Goal: Transaction & Acquisition: Download file/media

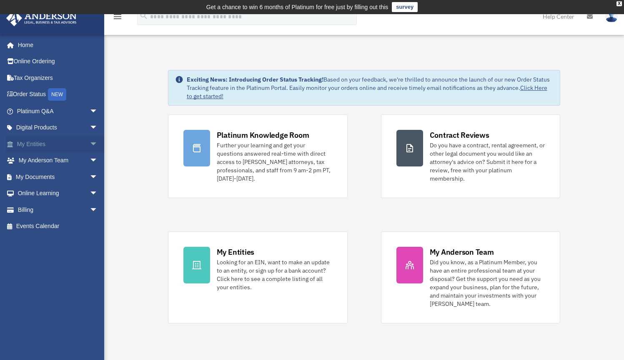
click at [37, 145] on link "My Entities arrow_drop_down" at bounding box center [58, 144] width 105 height 17
click at [90, 144] on span "arrow_drop_down" at bounding box center [98, 144] width 17 height 17
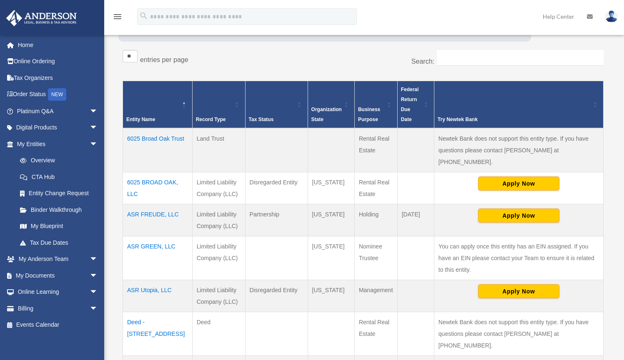
scroll to position [159, 0]
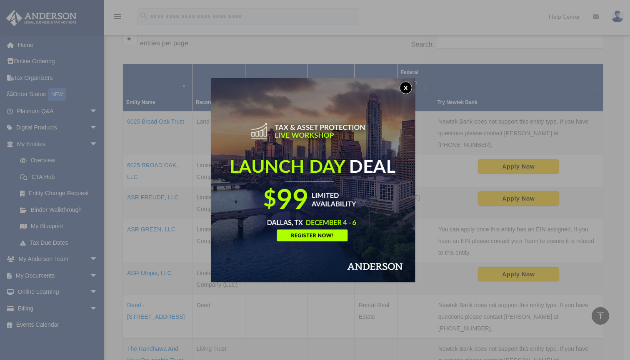
click at [405, 89] on button "x" at bounding box center [406, 88] width 12 height 12
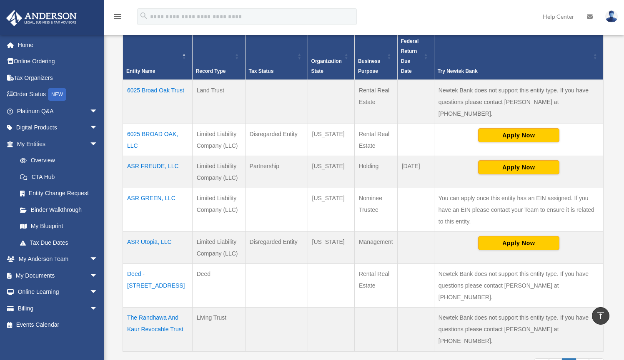
scroll to position [201, 0]
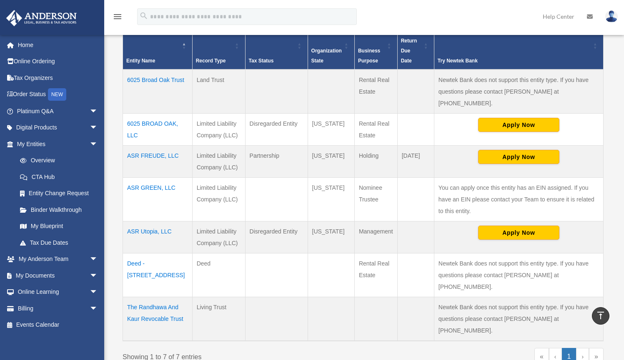
click at [163, 177] on td "ASR GREEN, LLC" at bounding box center [158, 199] width 70 height 44
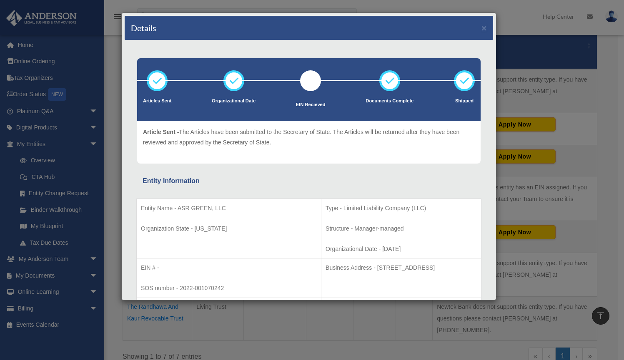
scroll to position [0, 0]
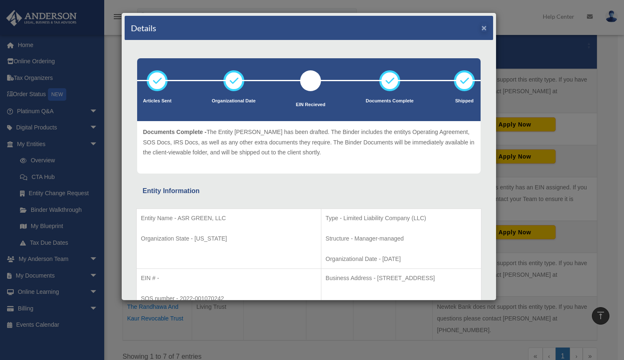
click at [481, 29] on button "×" at bounding box center [483, 27] width 5 height 9
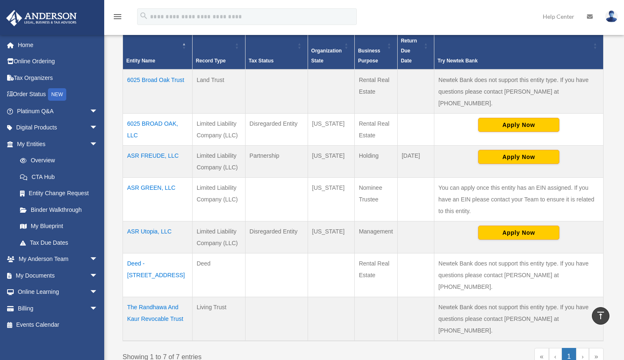
click at [157, 113] on td "6025 BROAD OAK, LLC" at bounding box center [158, 129] width 70 height 32
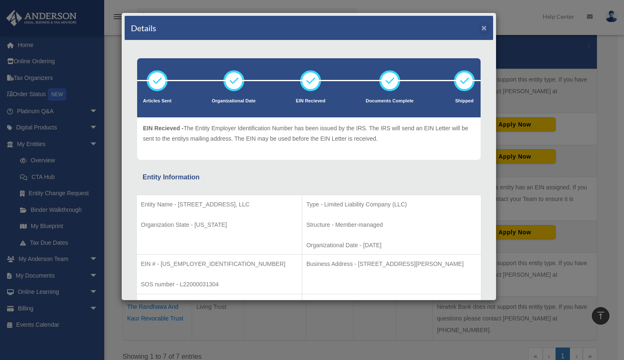
click at [481, 28] on button "×" at bounding box center [483, 27] width 5 height 9
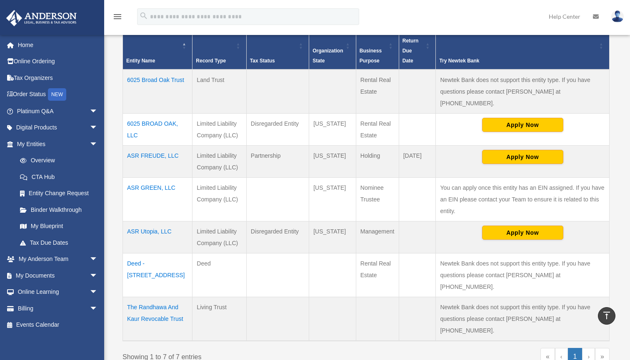
click at [161, 146] on td "ASR FREUDE, LLC" at bounding box center [158, 162] width 70 height 32
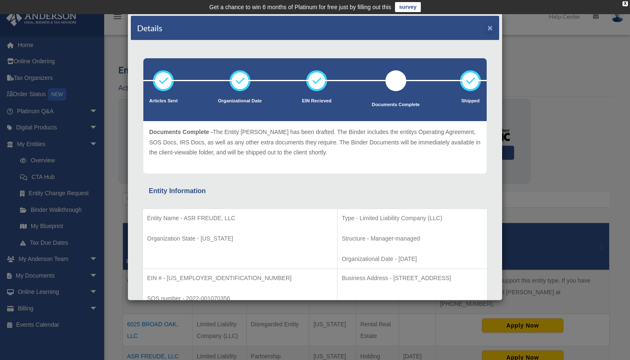
click at [491, 31] on button "×" at bounding box center [489, 27] width 5 height 9
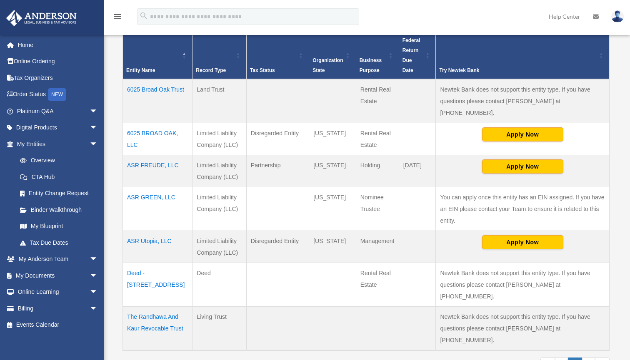
scroll to position [192, 0]
click at [50, 159] on link "Overview" at bounding box center [61, 160] width 99 height 17
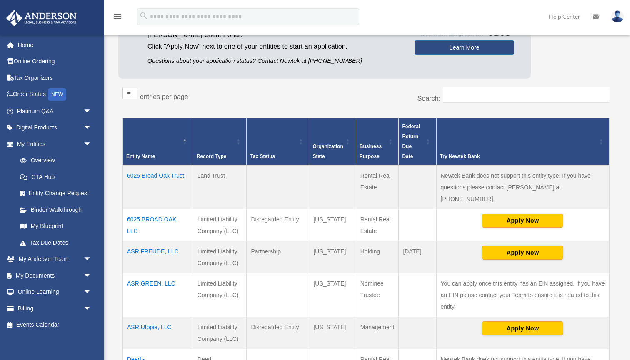
scroll to position [196, 0]
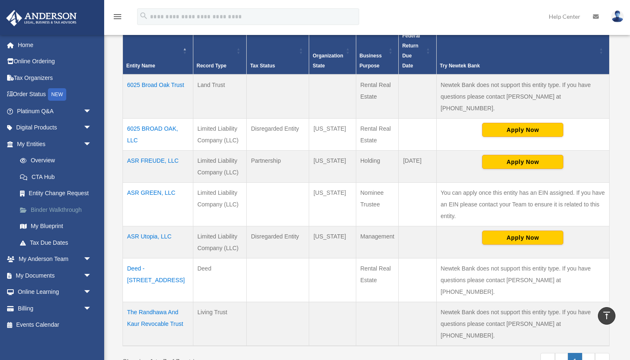
click at [57, 208] on link "Binder Walkthrough" at bounding box center [58, 210] width 92 height 17
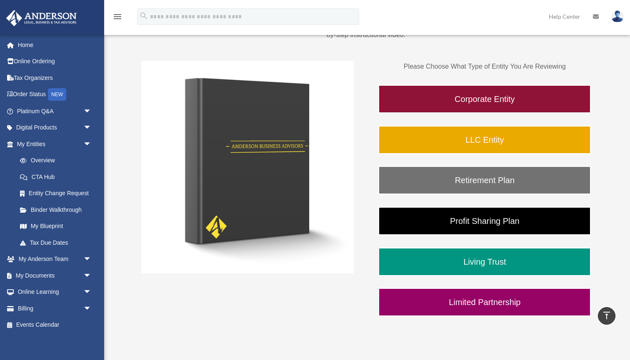
scroll to position [104, 0]
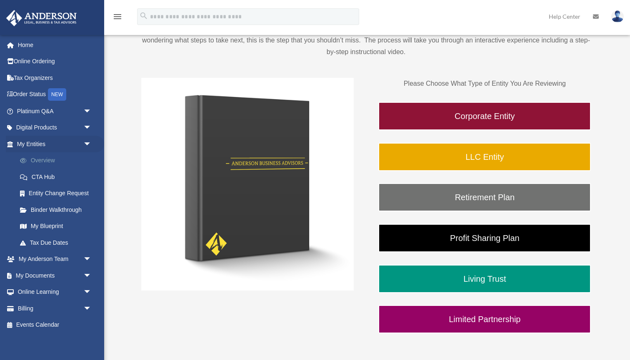
click at [43, 158] on link "Overview" at bounding box center [58, 160] width 92 height 17
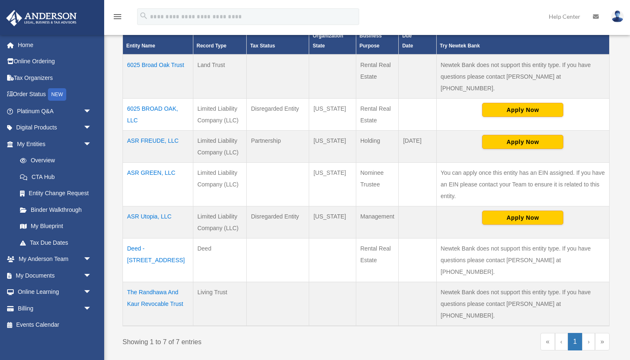
scroll to position [217, 0]
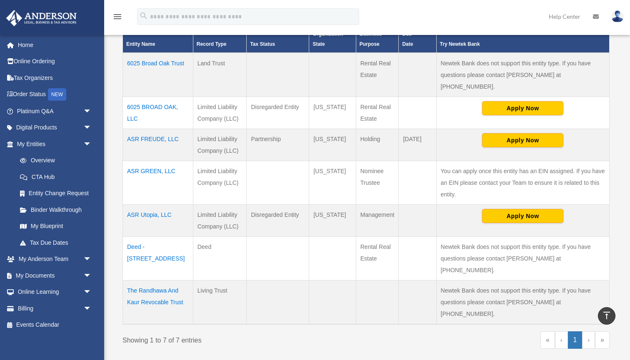
click at [146, 161] on td "ASR GREEN, LLC" at bounding box center [158, 183] width 70 height 44
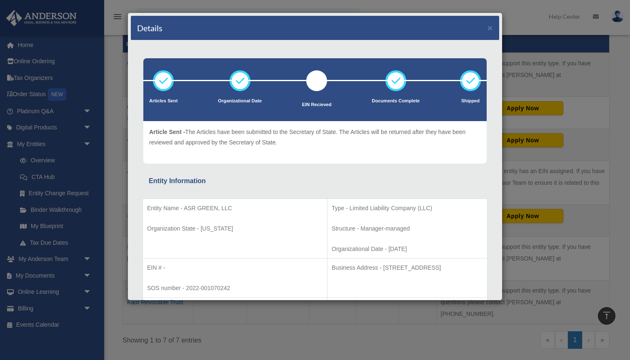
scroll to position [0, 0]
click at [490, 27] on button "×" at bounding box center [489, 27] width 5 height 9
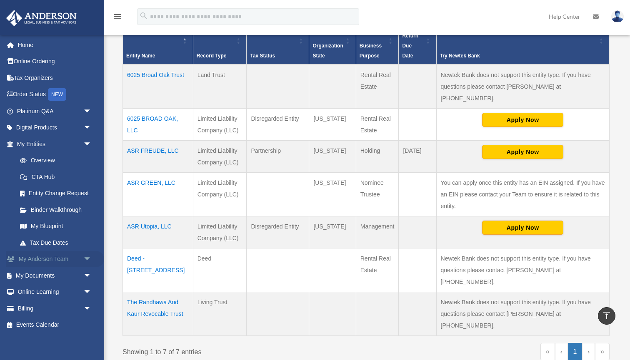
scroll to position [207, 0]
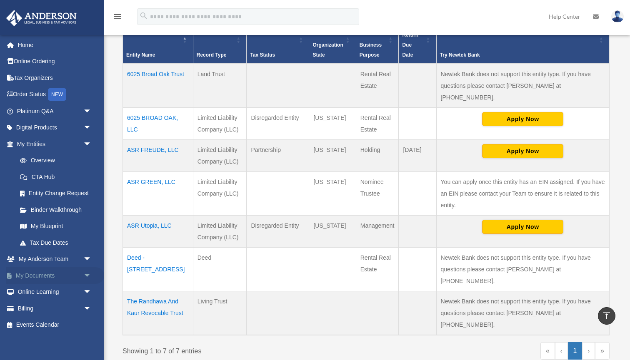
click at [42, 269] on link "My Documents arrow_drop_down" at bounding box center [55, 275] width 98 height 17
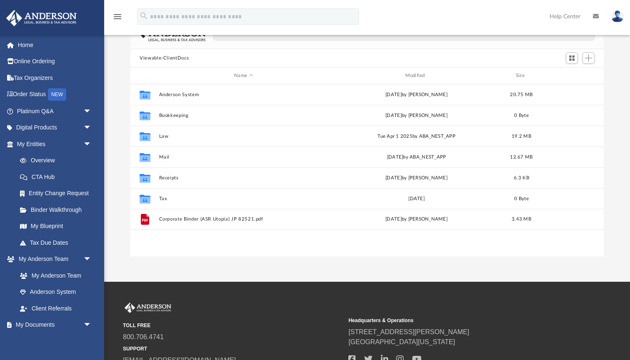
scroll to position [86, 0]
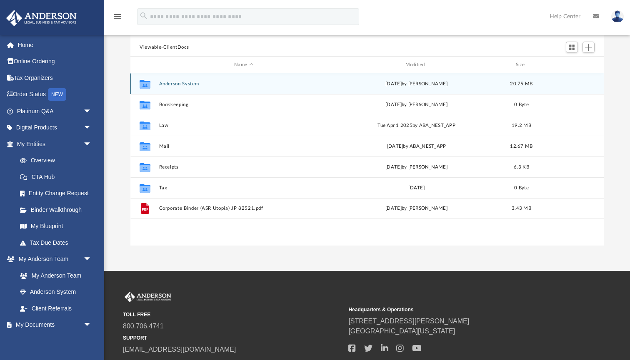
click at [188, 85] on button "Anderson System" at bounding box center [243, 83] width 169 height 5
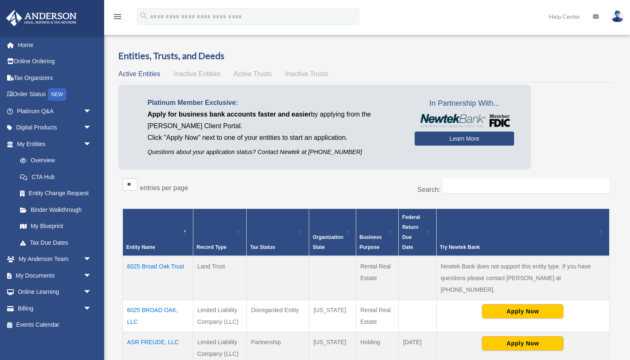
scroll to position [207, 0]
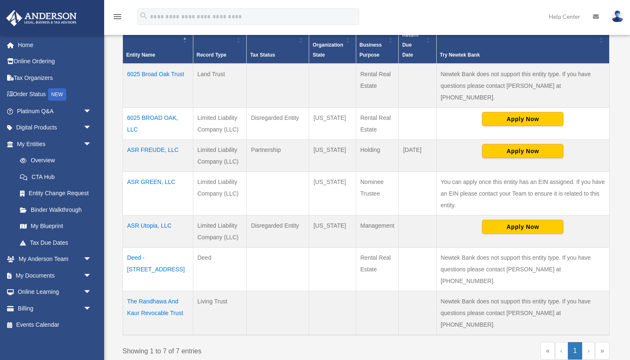
click at [150, 172] on td "ASR GREEN, LLC" at bounding box center [158, 194] width 70 height 44
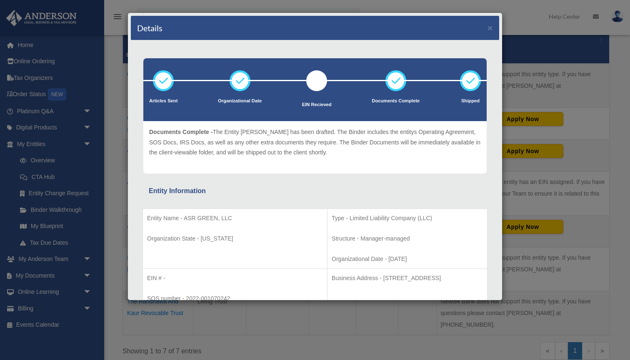
scroll to position [0, 0]
click at [490, 29] on button "×" at bounding box center [489, 27] width 5 height 9
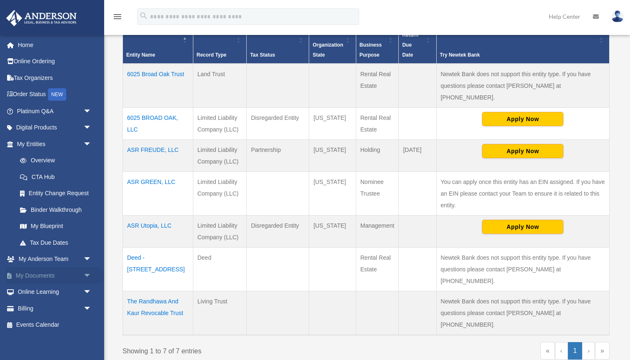
click at [39, 272] on link "My Documents arrow_drop_down" at bounding box center [55, 275] width 98 height 17
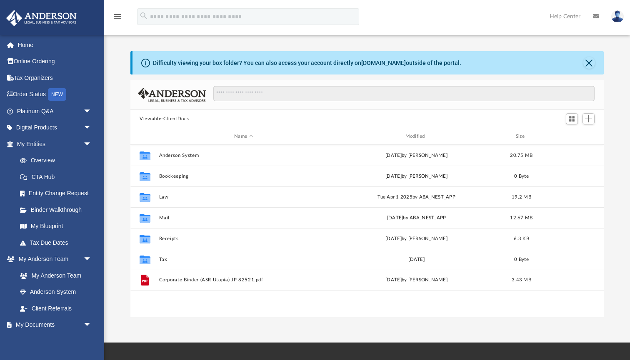
scroll to position [190, 473]
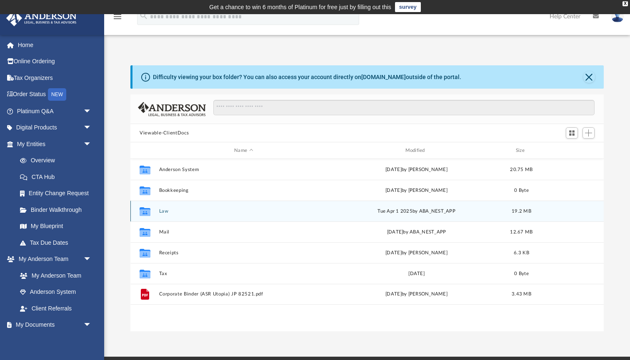
click at [162, 212] on button "Law" at bounding box center [243, 211] width 169 height 5
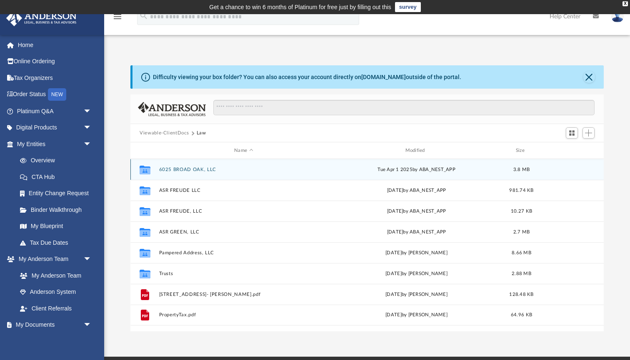
click at [190, 169] on button "6025 BROAD OAK, LLC" at bounding box center [243, 169] width 169 height 5
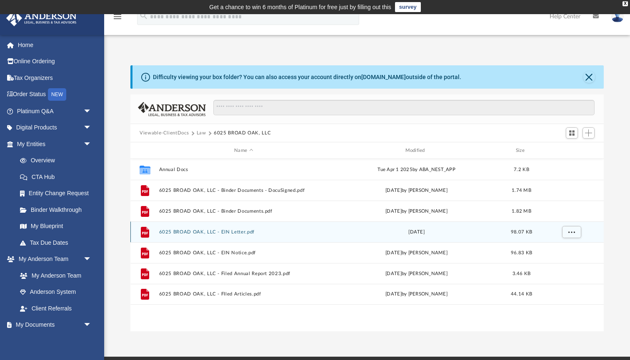
click at [205, 233] on button "6025 BROAD OAK, LLC - EIN Letter.pdf" at bounding box center [243, 232] width 169 height 5
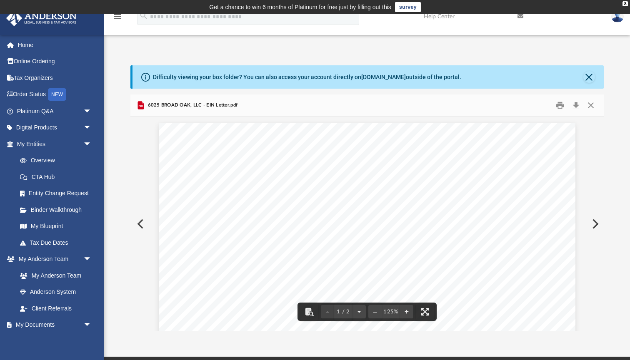
scroll to position [0, 0]
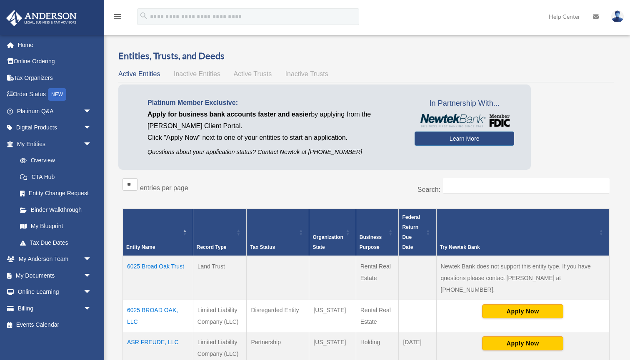
scroll to position [207, 0]
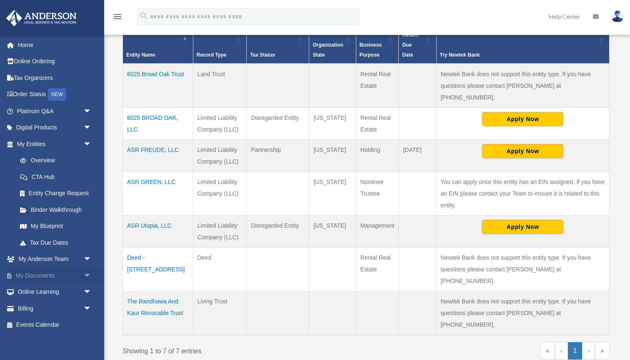
click at [42, 270] on link "My Documents arrow_drop_down" at bounding box center [55, 275] width 98 height 17
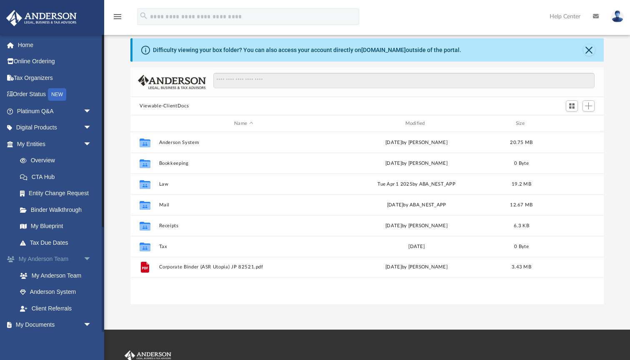
scroll to position [31, 0]
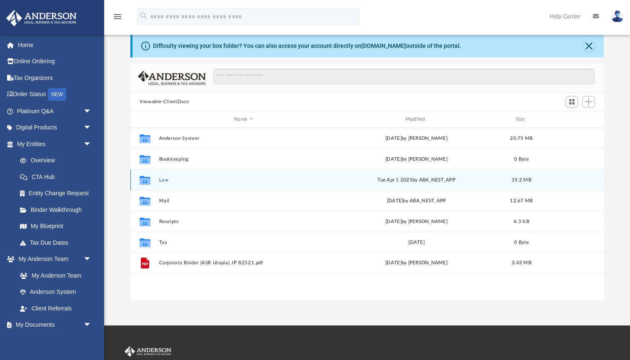
click at [164, 179] on button "Law" at bounding box center [243, 179] width 169 height 5
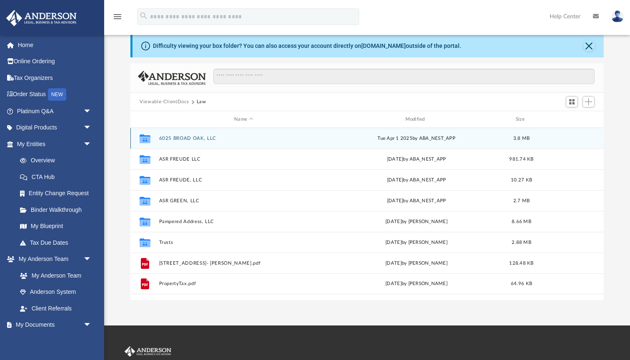
click at [191, 140] on button "6025 BROAD OAK, LLC" at bounding box center [243, 138] width 169 height 5
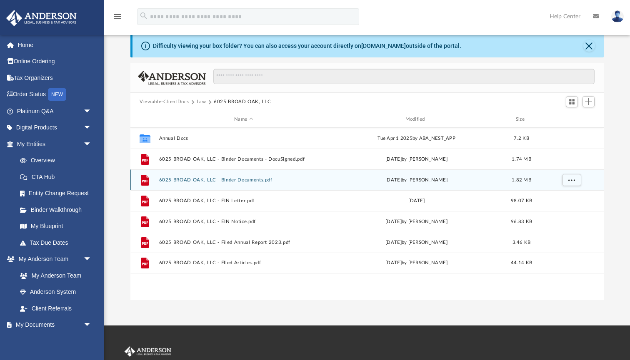
click at [220, 182] on button "6025 BROAD OAK, LLC - Binder Documents.pdf" at bounding box center [243, 179] width 169 height 5
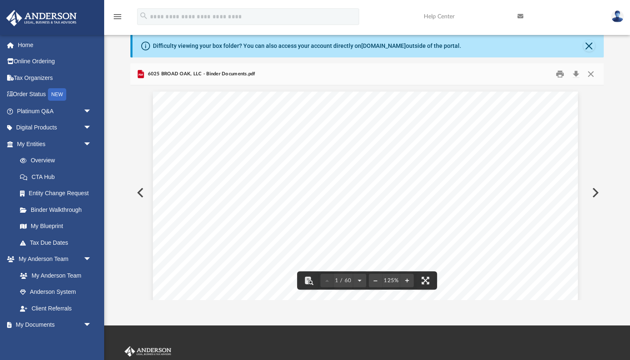
scroll to position [0, 2]
click at [589, 47] on button "Close" at bounding box center [589, 46] width 12 height 12
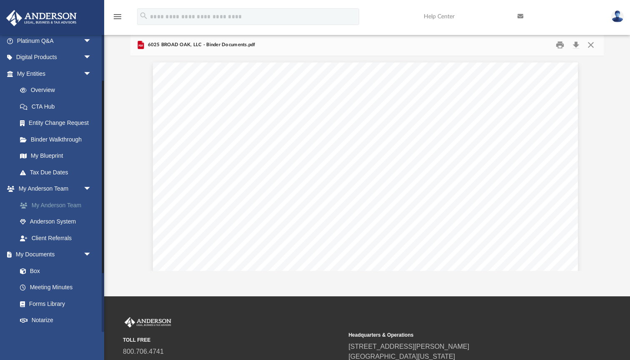
scroll to position [71, 0]
click at [37, 266] on link "Box" at bounding box center [58, 270] width 92 height 17
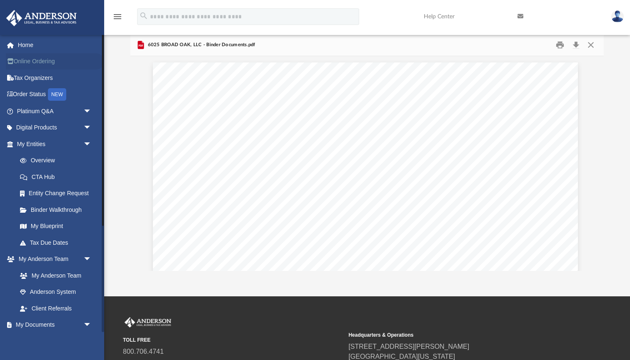
scroll to position [0, 0]
click at [27, 47] on link "Home" at bounding box center [55, 45] width 98 height 17
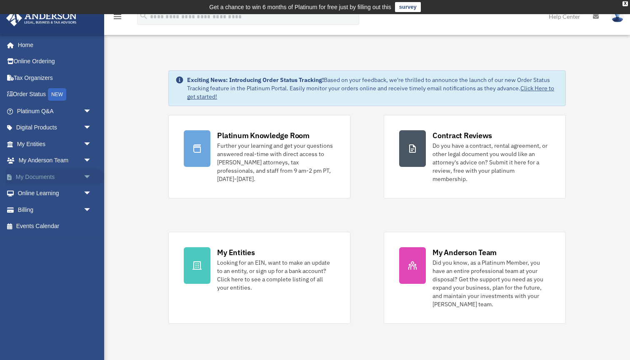
click at [87, 175] on span "arrow_drop_down" at bounding box center [91, 177] width 17 height 17
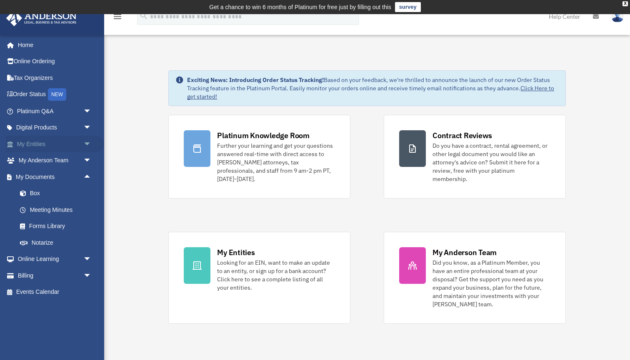
click at [88, 142] on span "arrow_drop_down" at bounding box center [91, 144] width 17 height 17
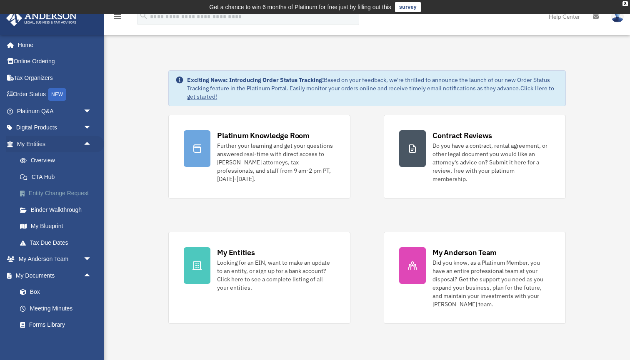
click at [71, 193] on link "Entity Change Request" at bounding box center [58, 193] width 92 height 17
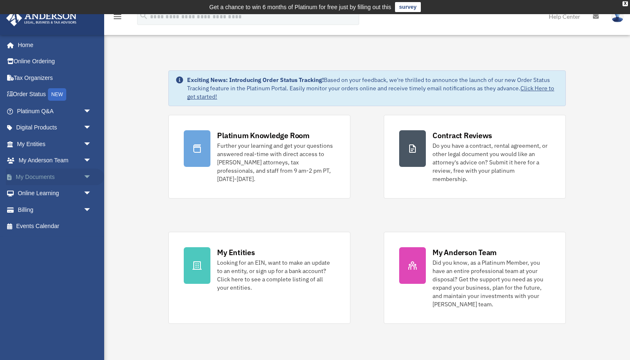
click at [38, 176] on link "My Documents arrow_drop_down" at bounding box center [55, 177] width 98 height 17
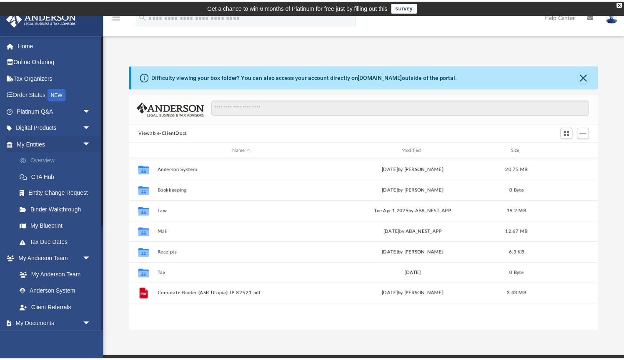
scroll to position [7, 7]
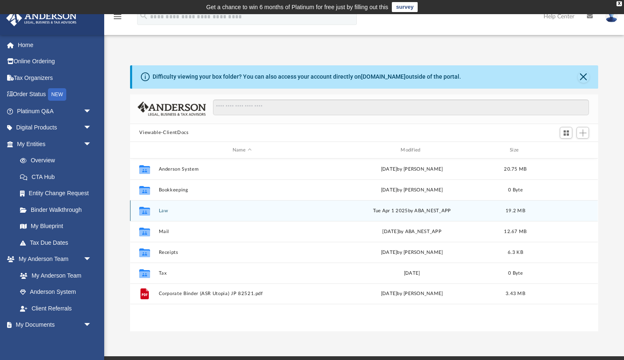
click at [165, 211] on button "Law" at bounding box center [242, 210] width 166 height 5
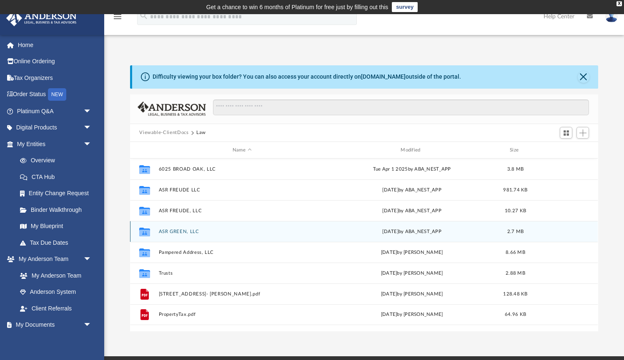
click at [174, 232] on button "ASR GREEN, LLC" at bounding box center [242, 231] width 166 height 5
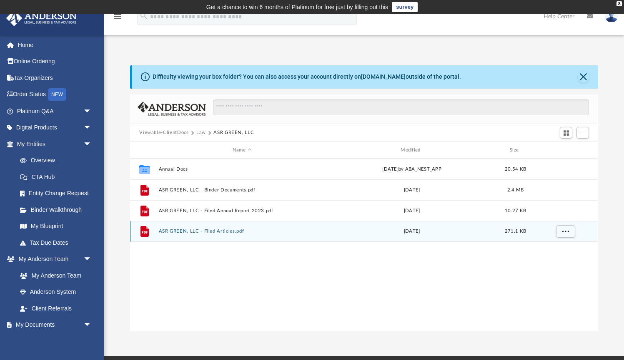
click at [225, 230] on button "ASR GREEN, LLC - Filed Articles.pdf" at bounding box center [242, 231] width 166 height 5
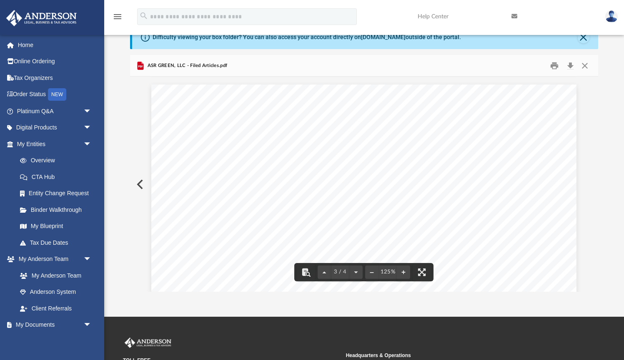
scroll to position [720, 0]
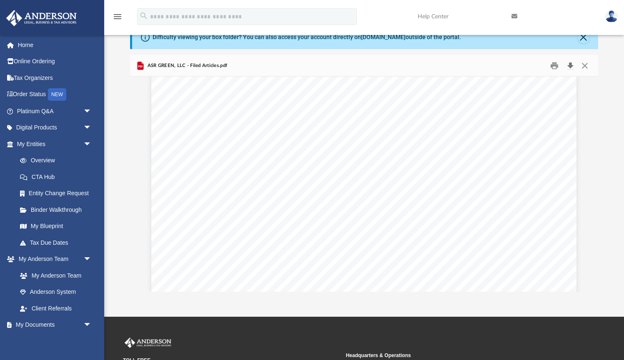
click at [571, 65] on button "Download" at bounding box center [569, 65] width 15 height 13
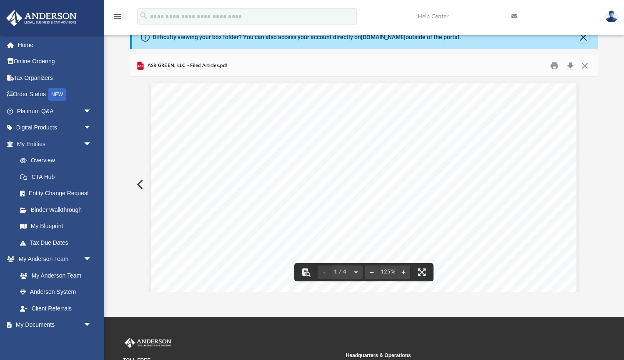
scroll to position [0, 0]
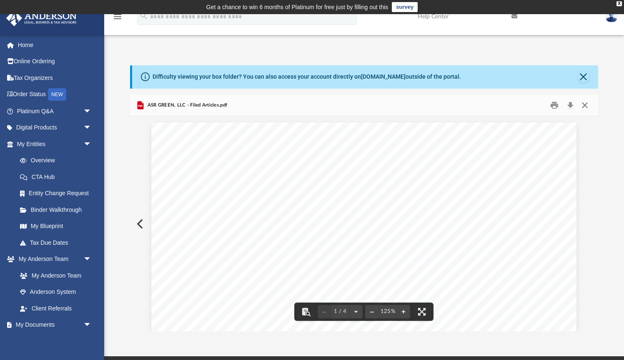
click at [585, 104] on button "Close" at bounding box center [584, 105] width 15 height 13
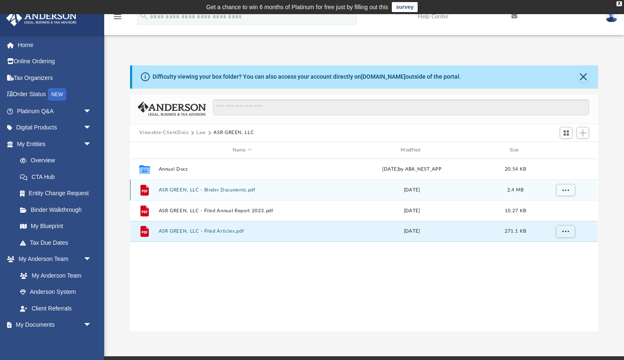
click at [220, 190] on button "ASR GREEN, LLC - Binder Documents.pdf" at bounding box center [242, 189] width 166 height 5
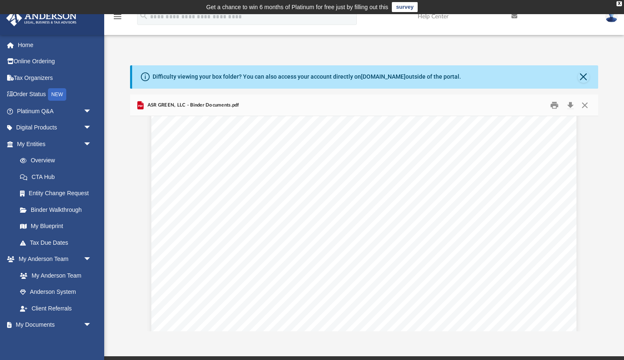
scroll to position [664, 0]
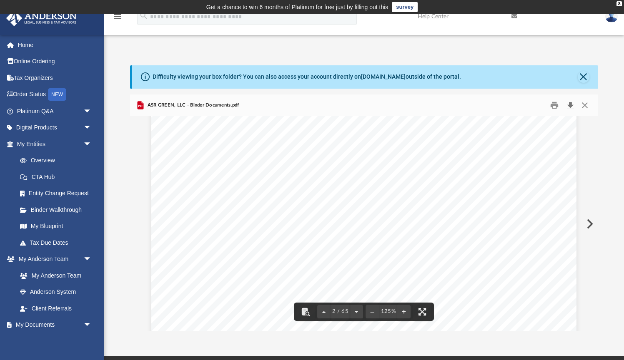
click at [569, 105] on button "Download" at bounding box center [569, 105] width 15 height 13
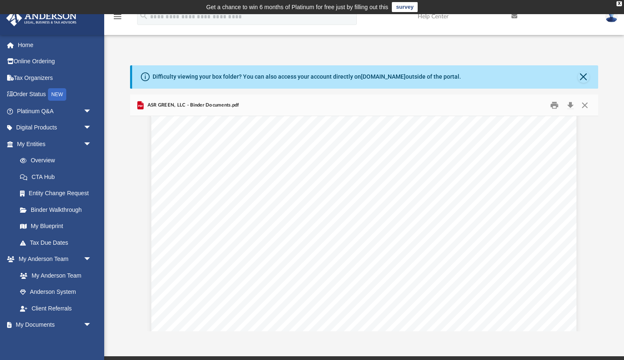
click at [585, 104] on button "Close" at bounding box center [584, 105] width 15 height 13
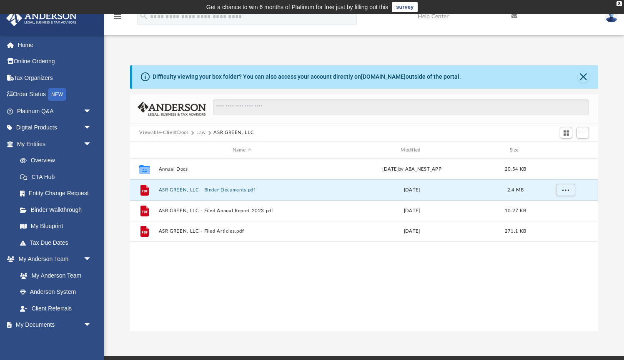
click at [202, 132] on button "Law" at bounding box center [201, 132] width 10 height 7
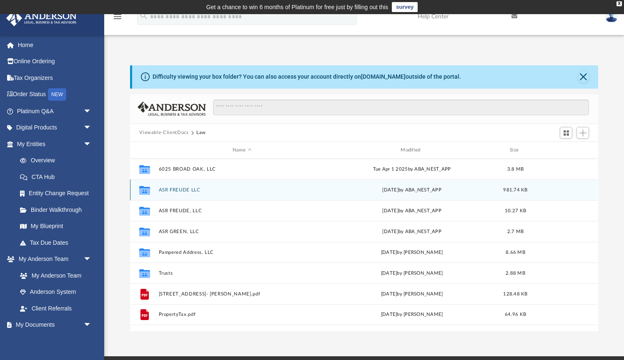
click at [177, 190] on button "ASR FREUDE LLC" at bounding box center [242, 189] width 166 height 5
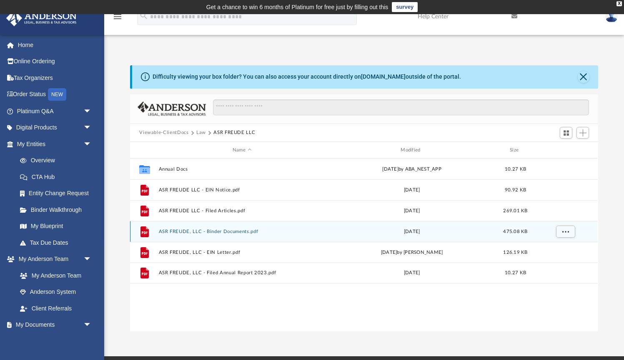
click at [184, 230] on button "ASR FREUDE, LLC - Binder Documents.pdf" at bounding box center [242, 231] width 166 height 5
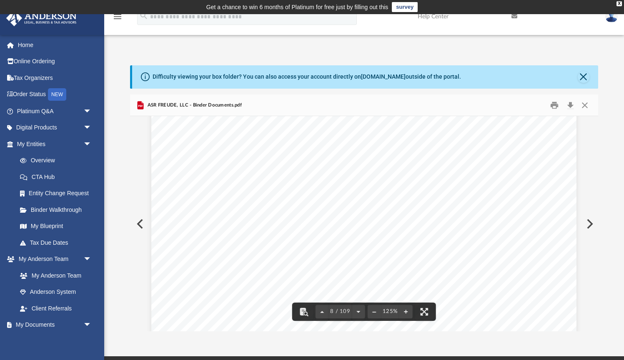
scroll to position [4058, 0]
click at [571, 103] on button "Download" at bounding box center [569, 105] width 15 height 13
click at [584, 77] on button "Close" at bounding box center [583, 77] width 12 height 12
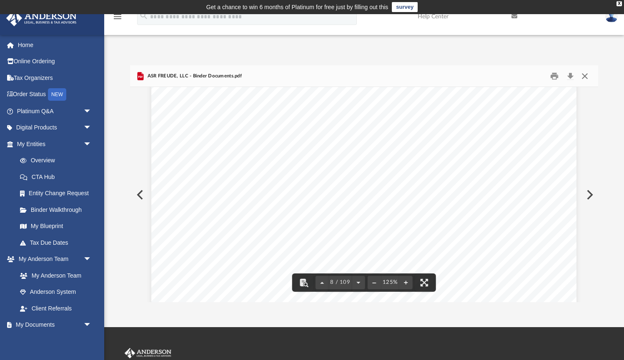
click at [585, 76] on button "Close" at bounding box center [584, 76] width 15 height 13
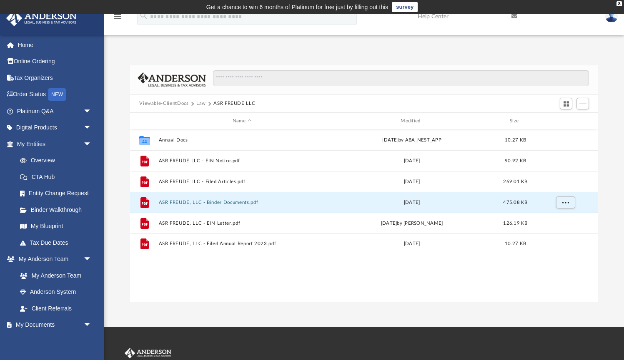
click at [201, 103] on button "Law" at bounding box center [201, 103] width 10 height 7
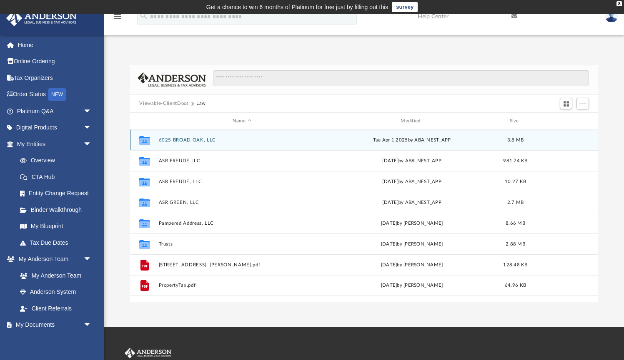
click at [176, 140] on button "6025 BROAD OAK, LLC" at bounding box center [242, 139] width 166 height 5
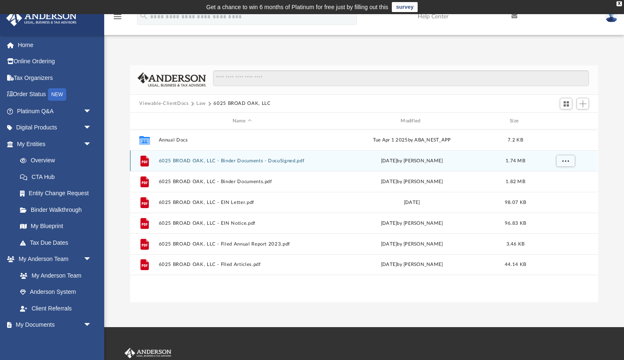
click at [226, 160] on button "6025 BROAD OAK, LLC - Binder Documents - DocuSigned.pdf" at bounding box center [242, 160] width 166 height 5
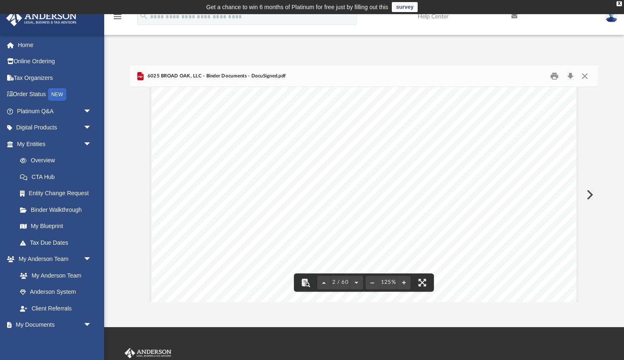
scroll to position [863, 0]
click at [570, 72] on button "Download" at bounding box center [569, 76] width 15 height 13
click at [585, 76] on button "Close" at bounding box center [584, 76] width 15 height 13
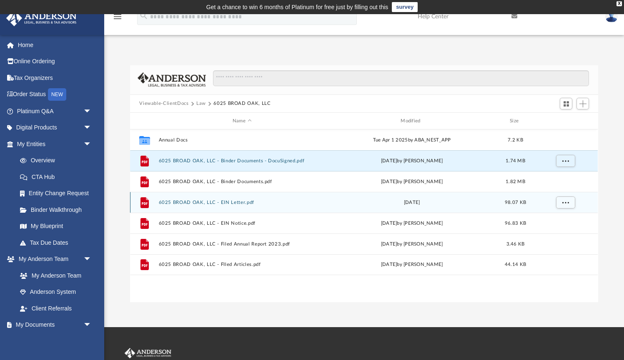
click at [235, 202] on button "6025 BROAD OAK, LLC - EIN Letter.pdf" at bounding box center [242, 202] width 166 height 5
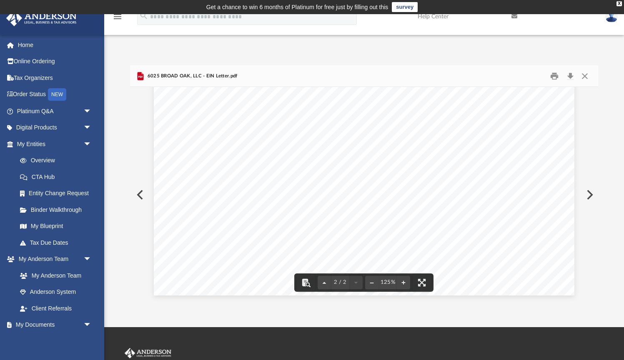
scroll to position [116, 0]
